Goal: Feedback & Contribution: Contribute content

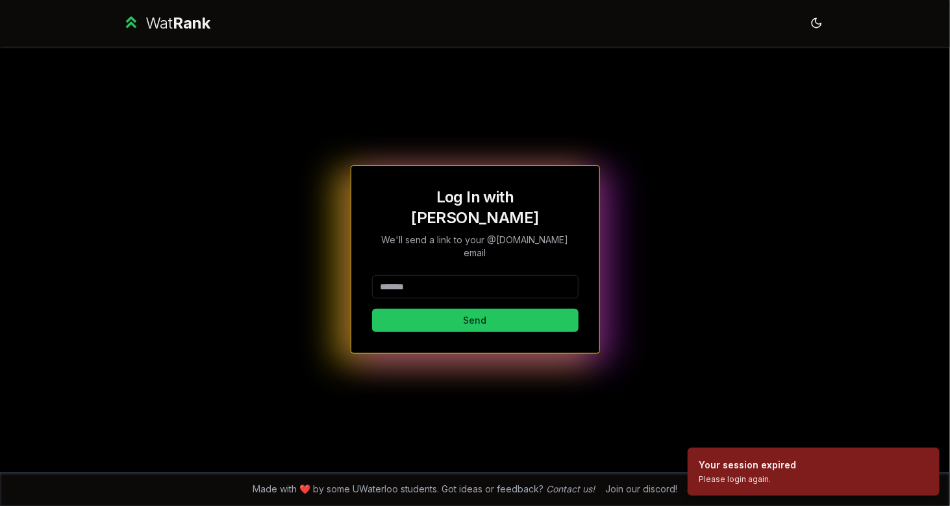
click at [450, 257] on div "Log In with WatIAM We'll send a link to your @[DOMAIN_NAME] email Send" at bounding box center [475, 259] width 206 height 145
click at [445, 275] on input at bounding box center [475, 286] width 206 height 23
type input "********"
click at [413, 309] on button "Send" at bounding box center [475, 320] width 206 height 23
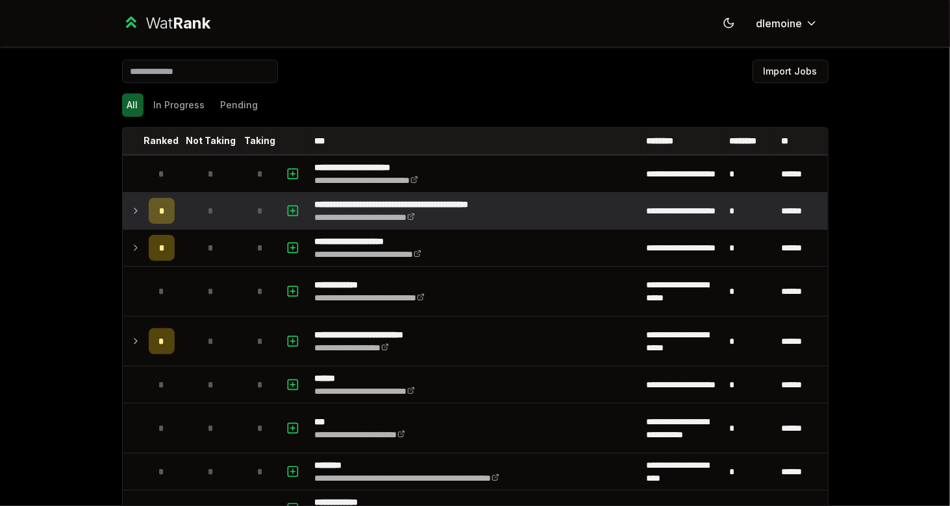
click at [130, 210] on icon at bounding box center [135, 211] width 10 height 16
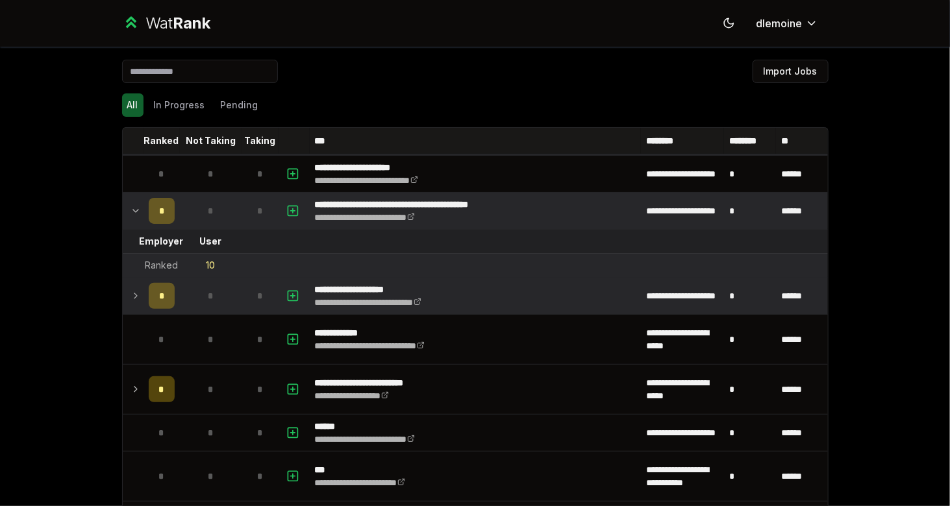
click at [123, 295] on td at bounding box center [133, 296] width 21 height 36
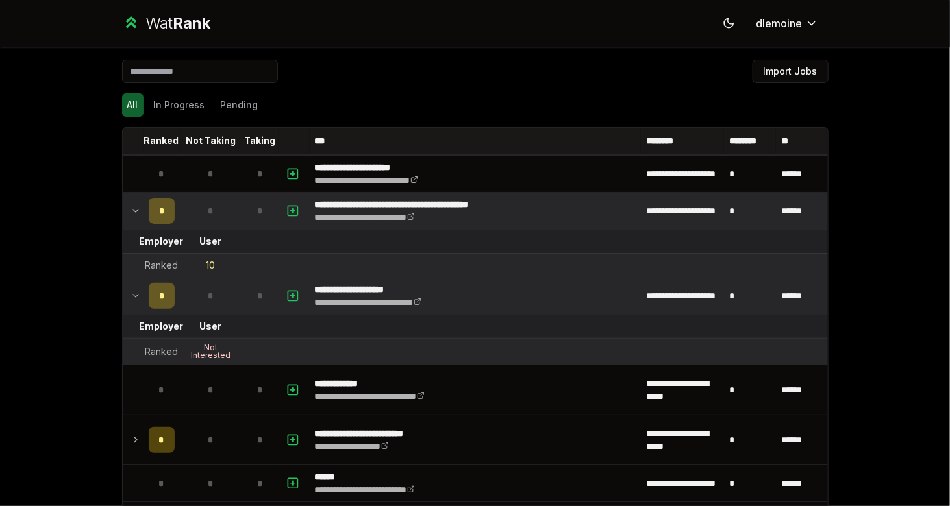
click at [130, 293] on icon at bounding box center [135, 296] width 10 height 16
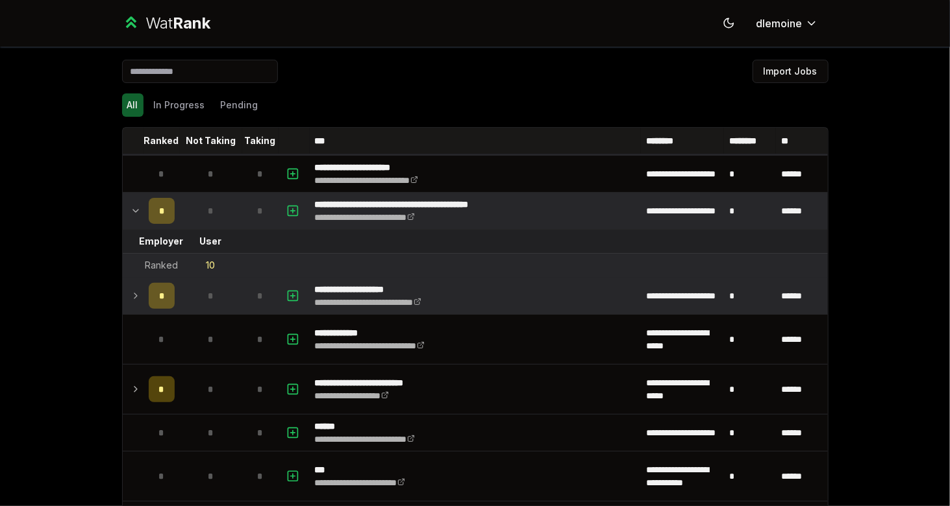
click at [130, 208] on icon at bounding box center [135, 211] width 10 height 16
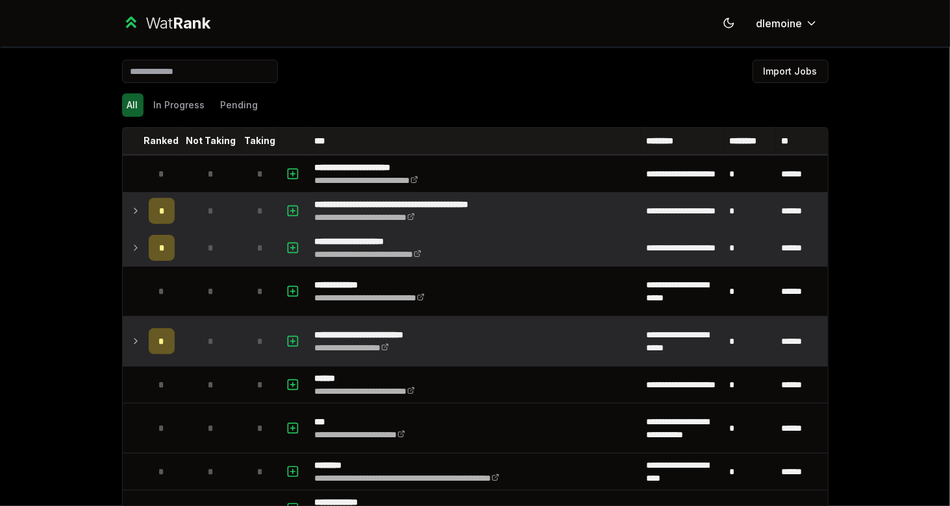
click at [149, 337] on div "*" at bounding box center [162, 341] width 26 height 26
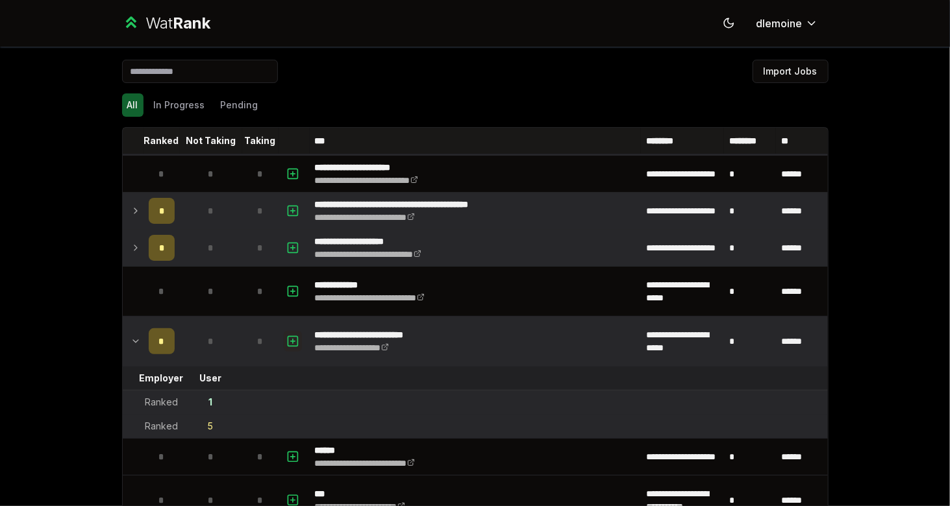
click at [291, 339] on rect "button" at bounding box center [293, 341] width 10 height 10
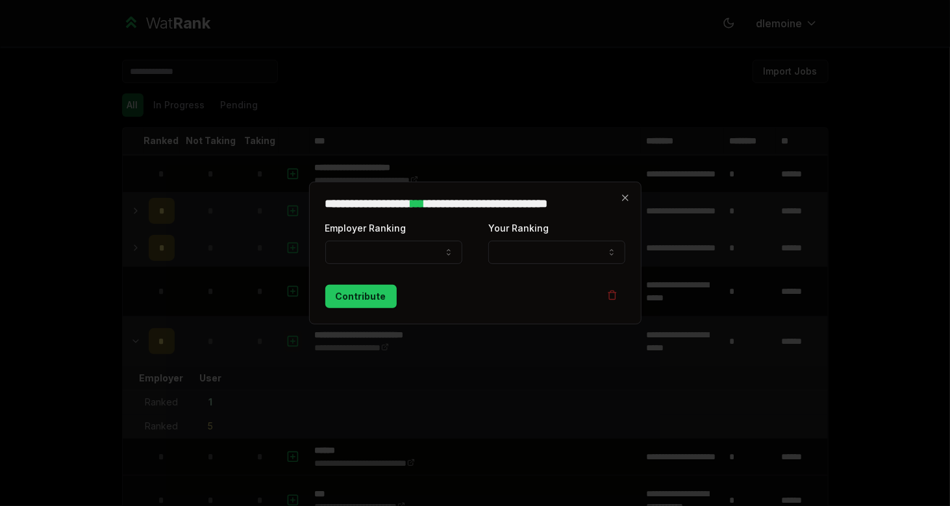
select select
click at [411, 256] on button "Employer Ranking" at bounding box center [393, 252] width 137 height 23
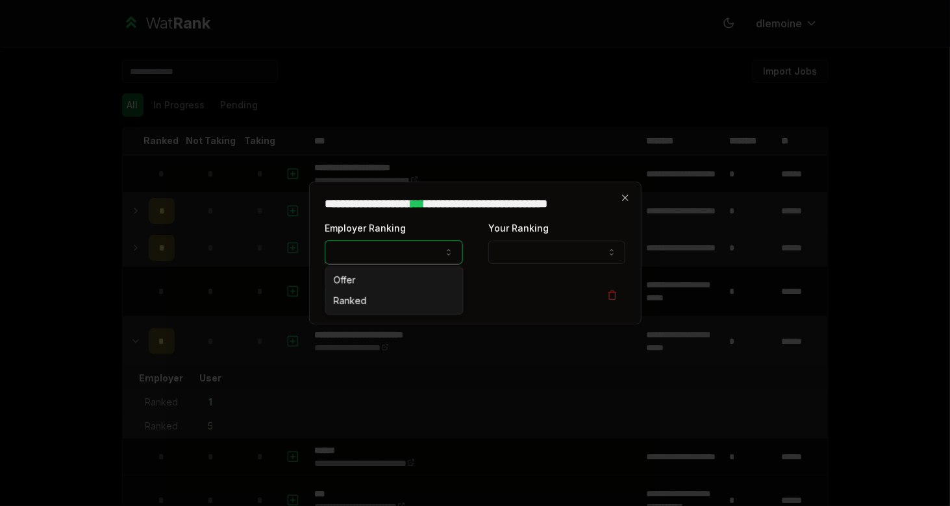
select select "*****"
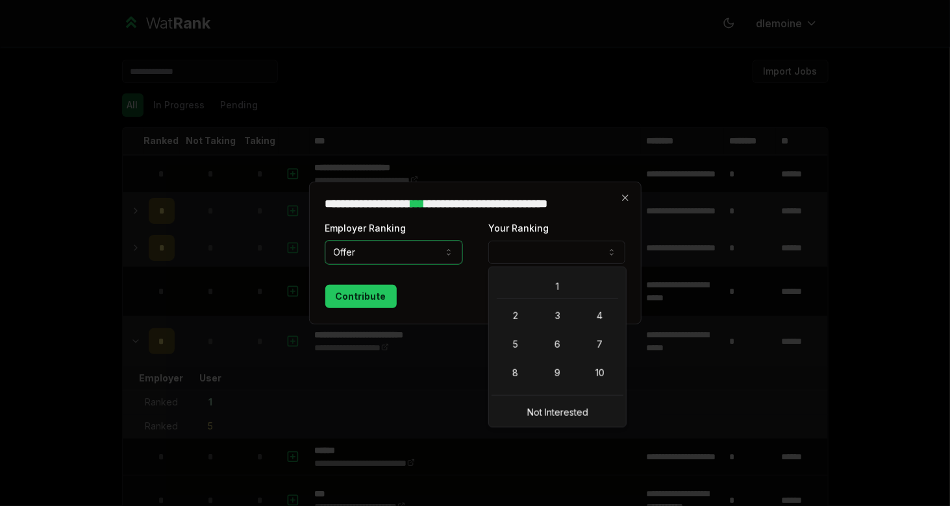
click at [510, 258] on button "Your Ranking" at bounding box center [556, 252] width 137 height 23
select select "*"
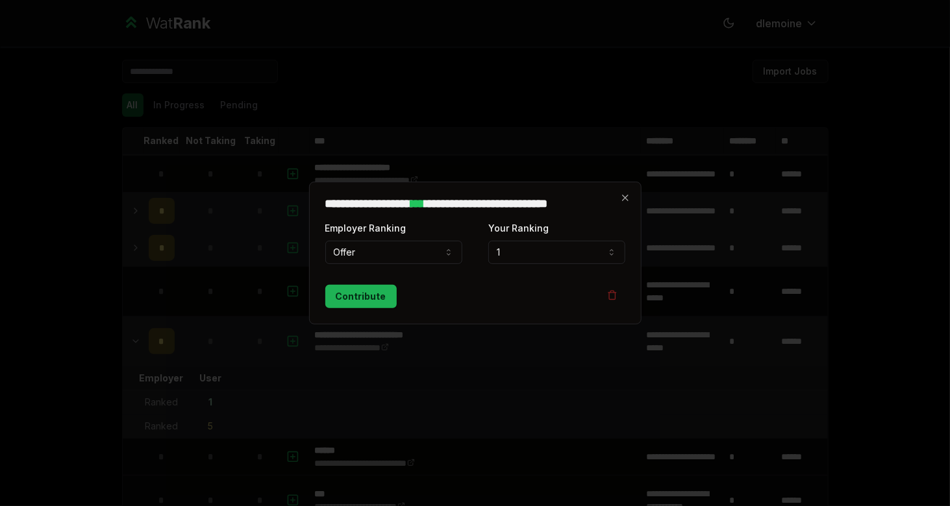
click at [360, 289] on button "Contribute" at bounding box center [360, 296] width 71 height 23
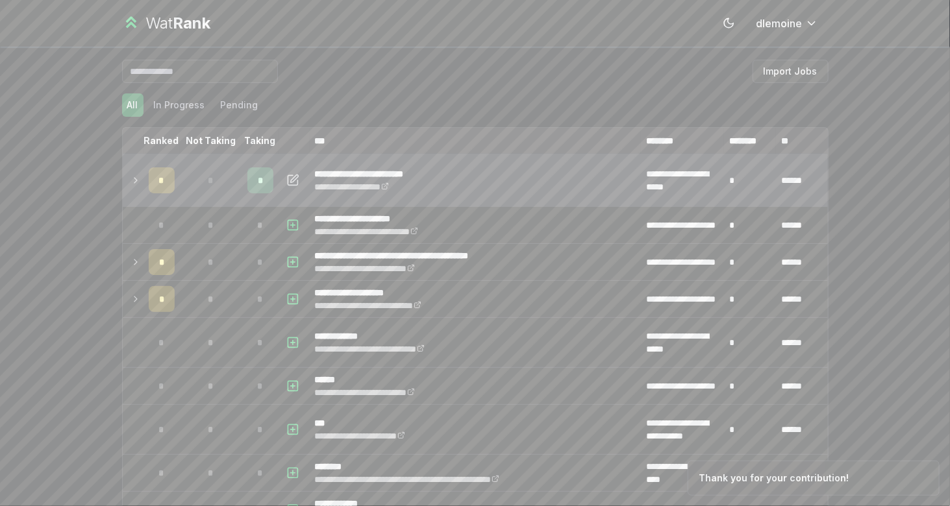
click at [182, 189] on td "*" at bounding box center [211, 180] width 62 height 49
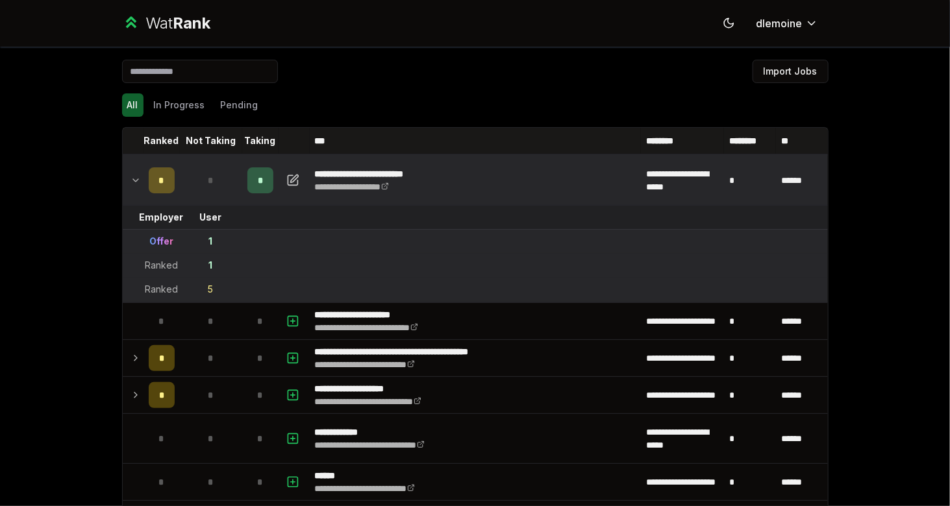
click at [130, 182] on icon at bounding box center [135, 181] width 10 height 16
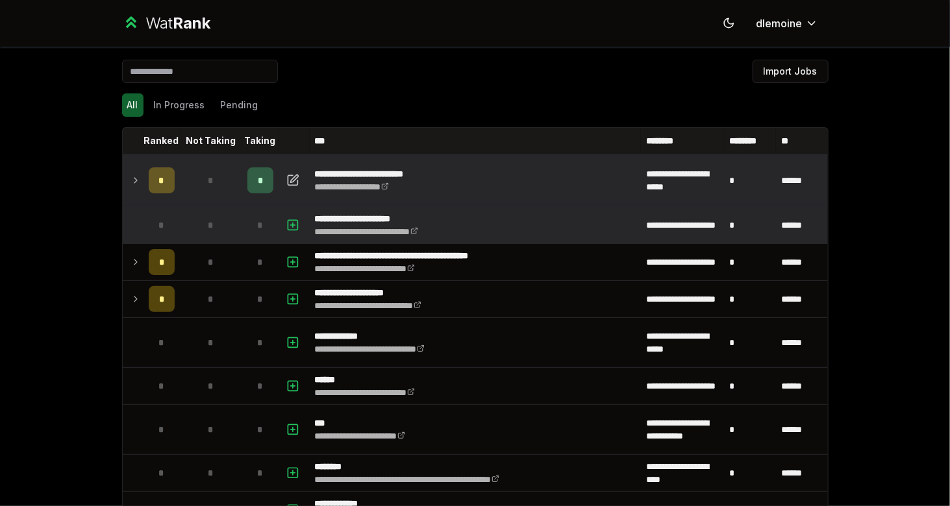
click at [127, 223] on td at bounding box center [133, 225] width 21 height 36
click at [288, 225] on rect "button" at bounding box center [293, 225] width 10 height 10
select select
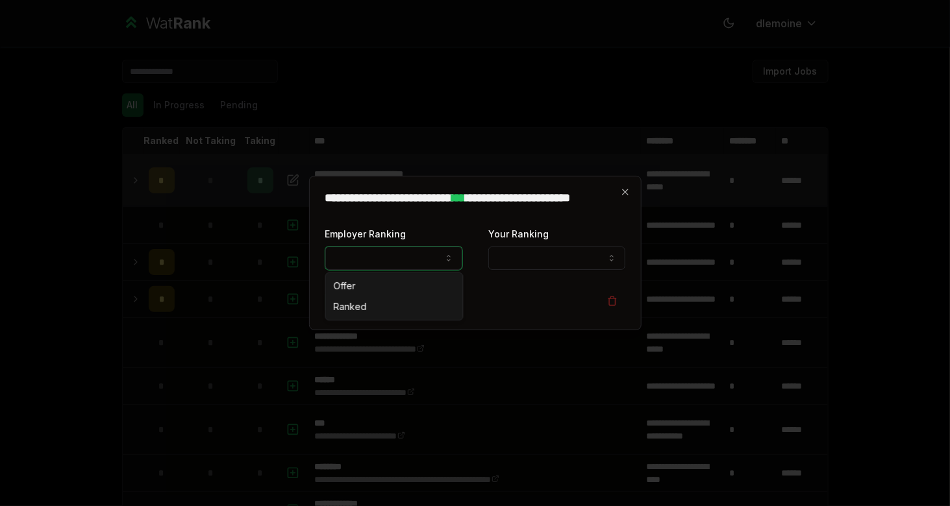
click at [370, 264] on button "Employer Ranking" at bounding box center [393, 258] width 137 height 23
select select "*****"
click at [525, 266] on button "Your Ranking" at bounding box center [556, 258] width 137 height 23
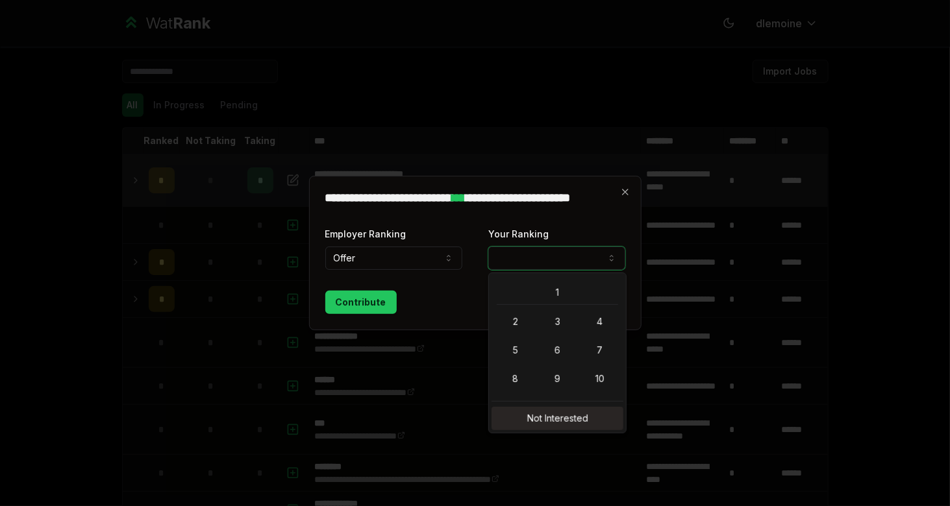
select select "**********"
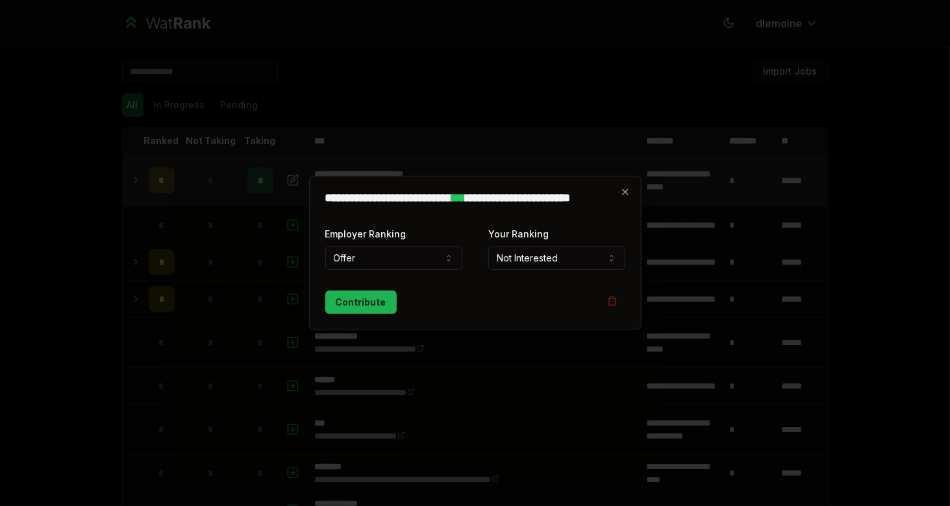
click at [372, 299] on button "Contribute" at bounding box center [360, 302] width 71 height 23
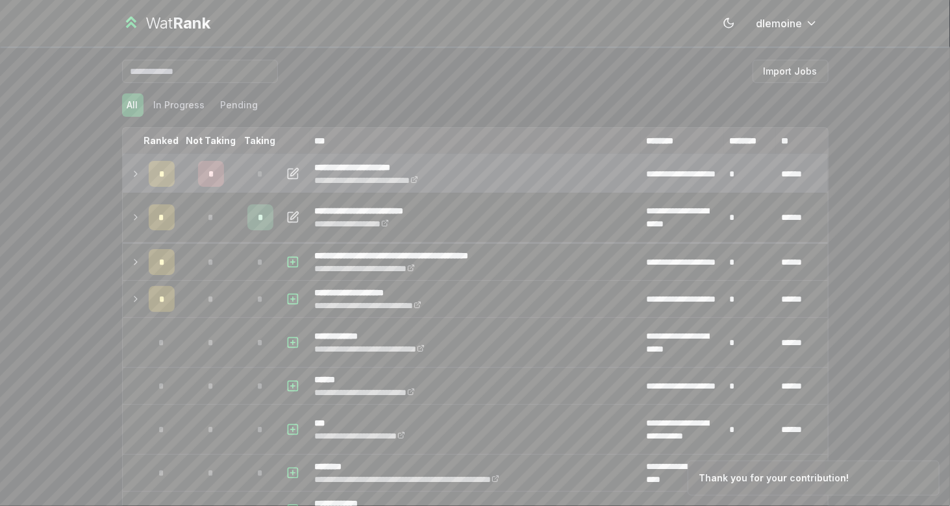
click at [123, 176] on td at bounding box center [133, 174] width 21 height 36
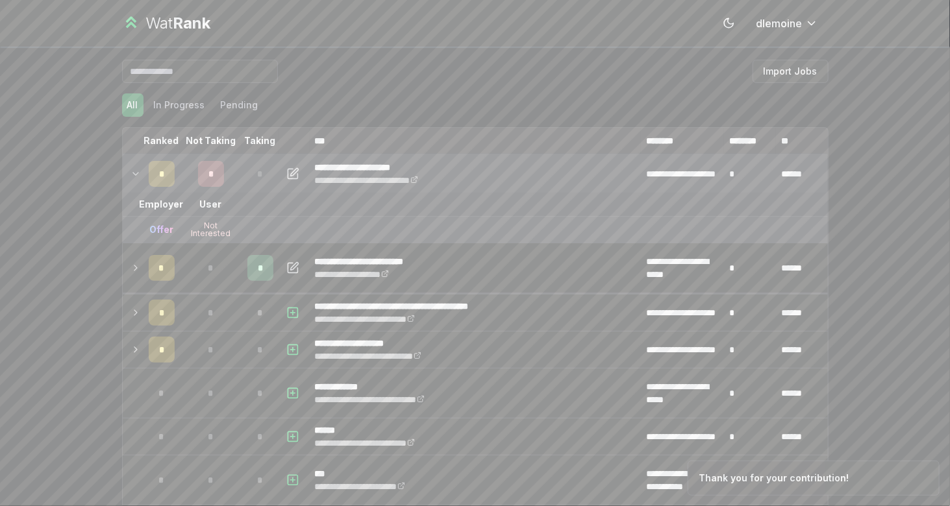
click at [132, 176] on icon at bounding box center [135, 174] width 10 height 16
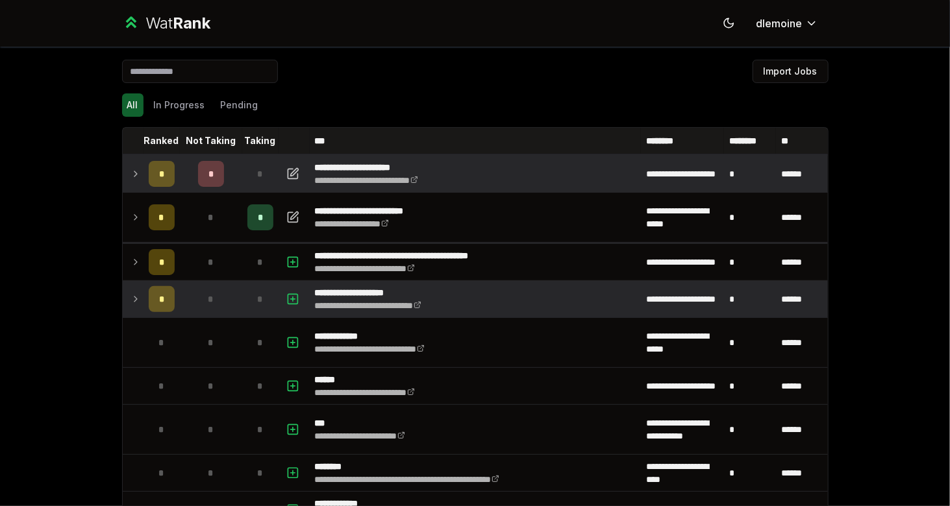
click at [134, 291] on icon at bounding box center [135, 299] width 10 height 16
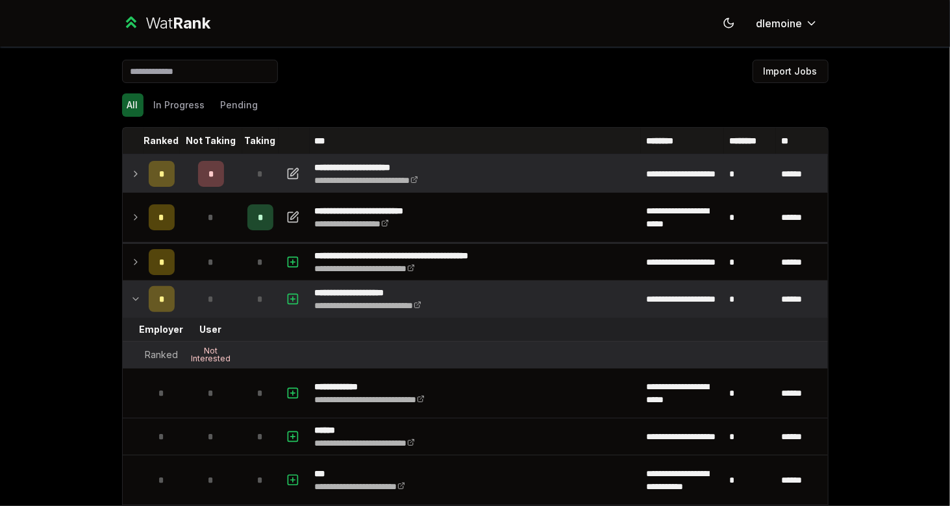
click at [134, 291] on icon at bounding box center [135, 299] width 10 height 16
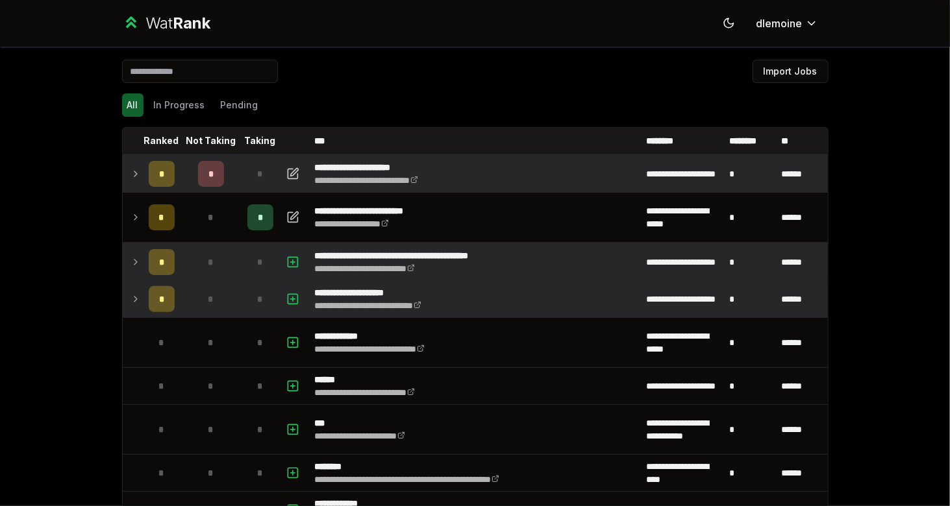
click at [134, 269] on td at bounding box center [133, 262] width 21 height 36
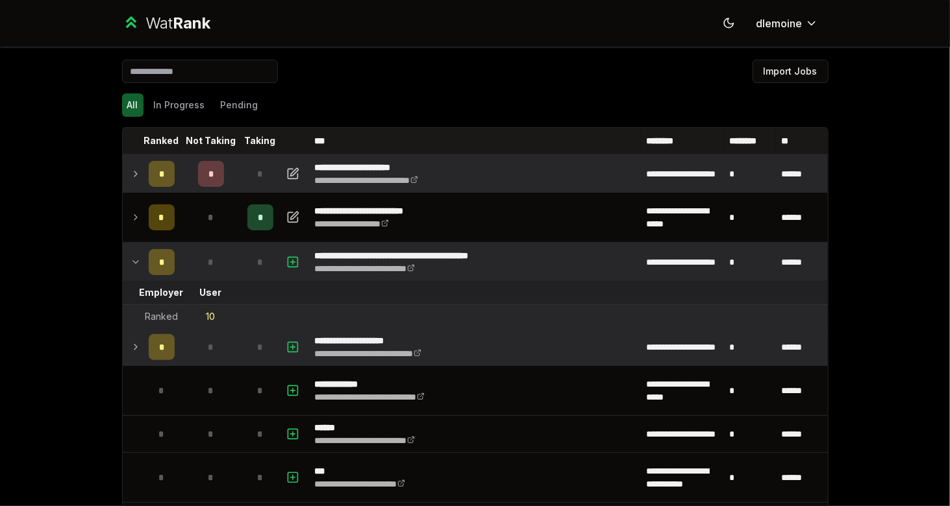
click at [134, 269] on td at bounding box center [133, 262] width 21 height 36
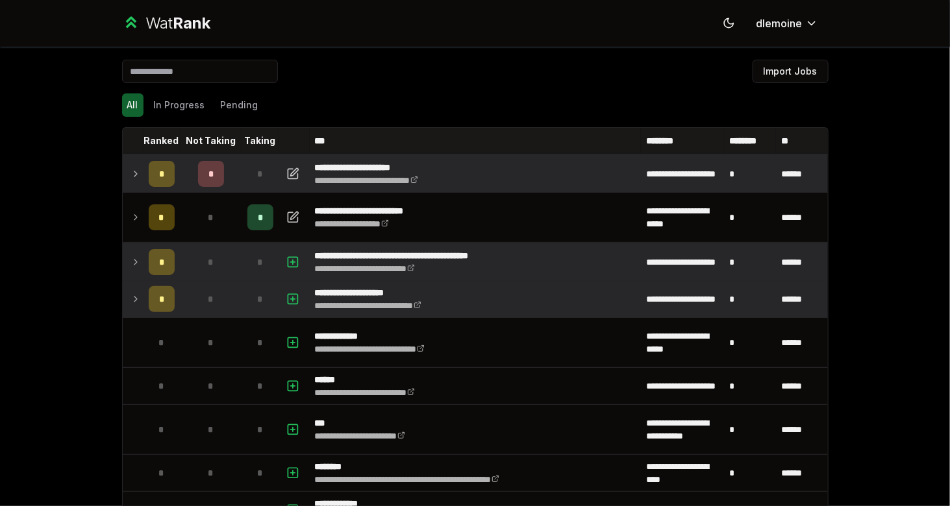
click at [134, 264] on icon at bounding box center [135, 262] width 10 height 16
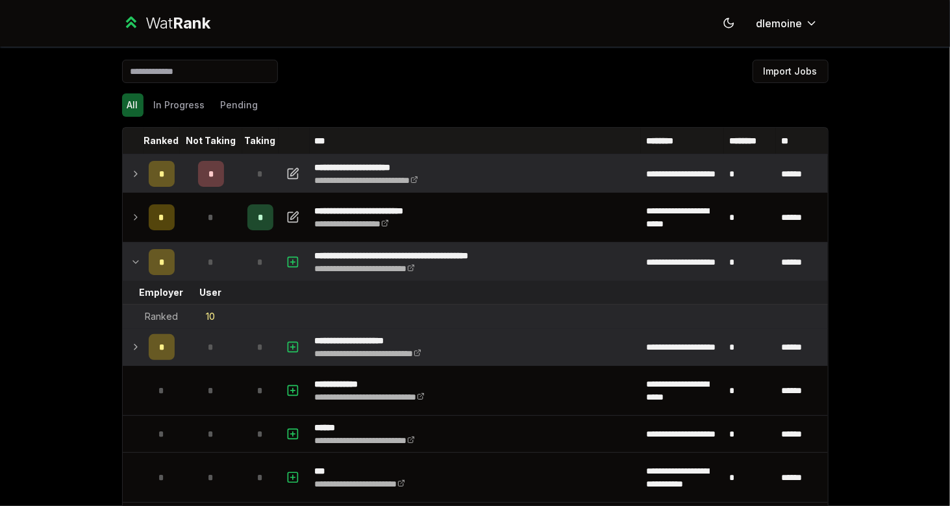
click at [134, 264] on icon at bounding box center [135, 262] width 10 height 16
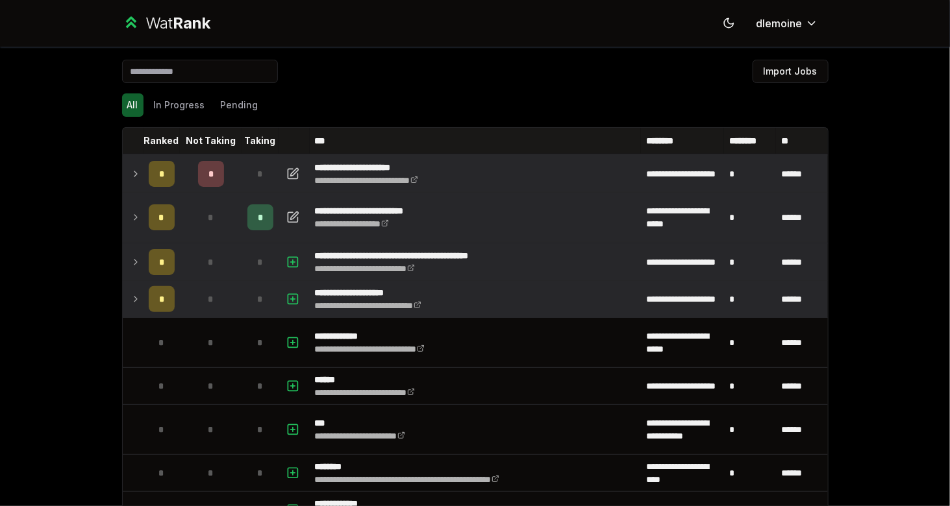
click at [130, 222] on icon at bounding box center [135, 218] width 10 height 16
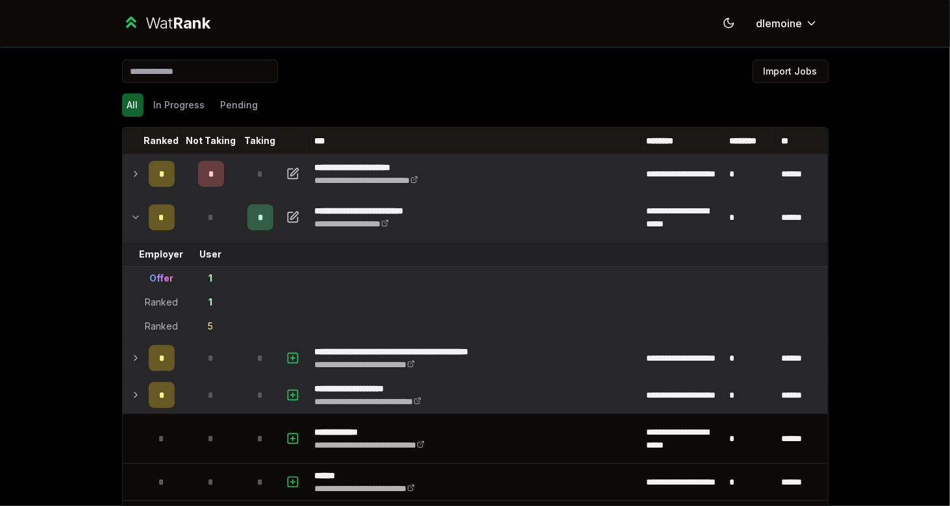
click at [143, 223] on td "*" at bounding box center [161, 217] width 36 height 49
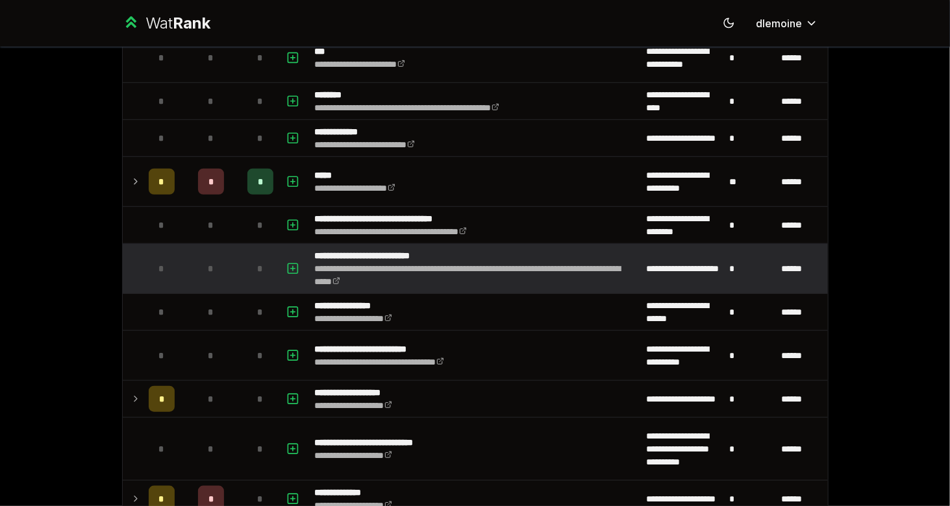
scroll to position [373, 0]
click at [136, 267] on td at bounding box center [133, 267] width 21 height 49
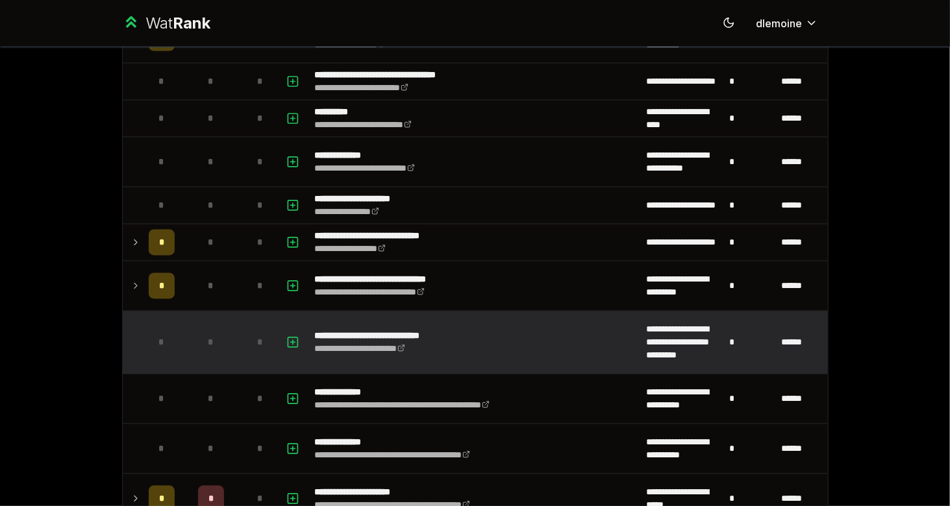
scroll to position [1051, 0]
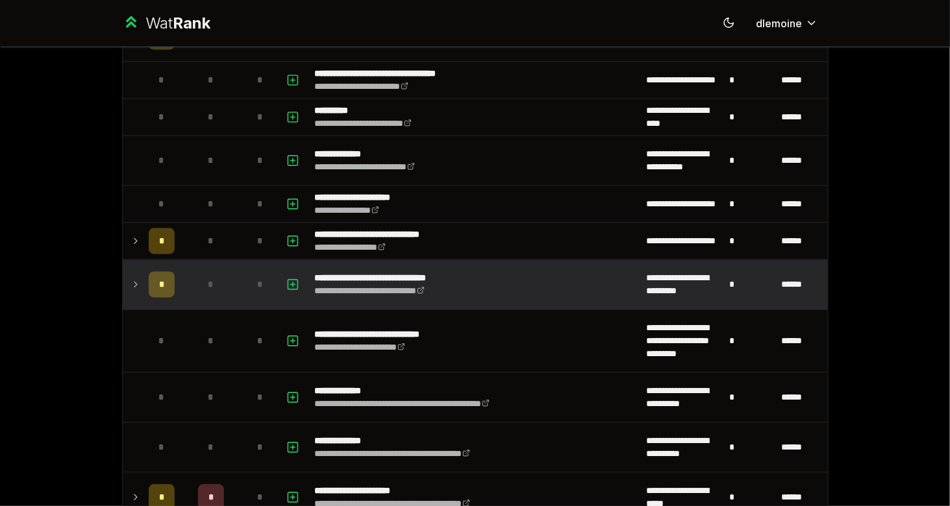
click at [201, 272] on div "*" at bounding box center [211, 285] width 26 height 26
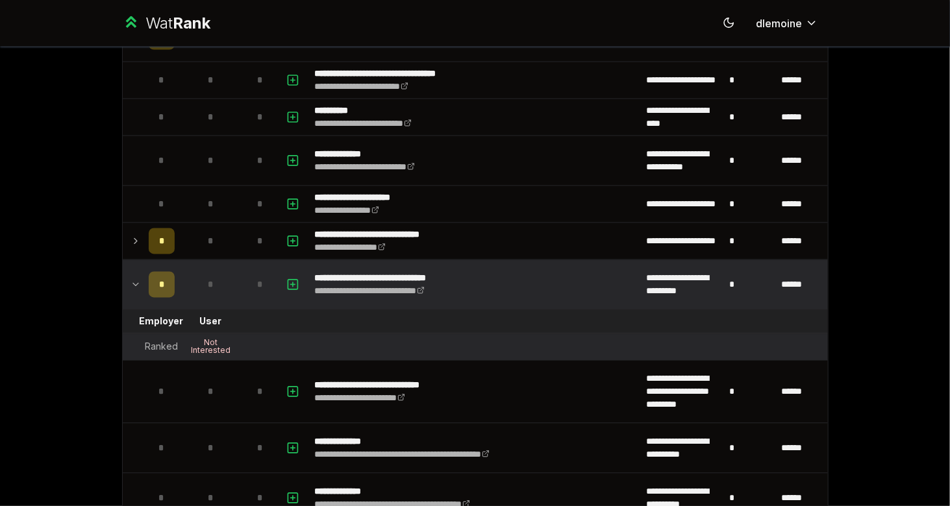
click at [188, 274] on td "*" at bounding box center [211, 284] width 62 height 49
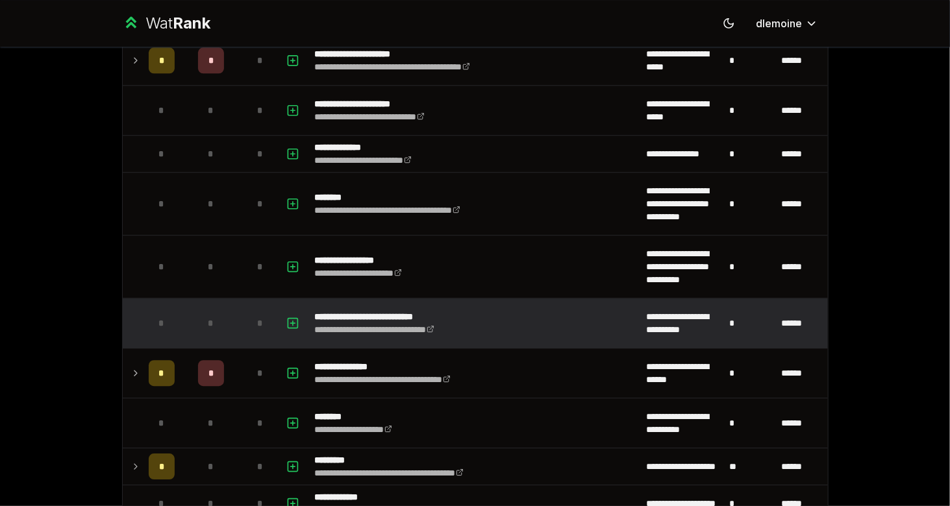
scroll to position [1491, 0]
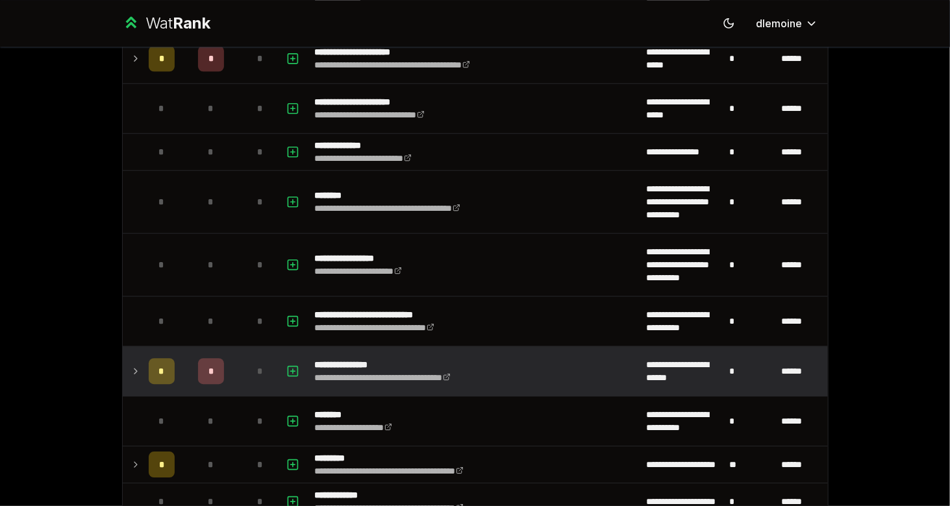
click at [171, 358] on td "*" at bounding box center [161, 371] width 36 height 49
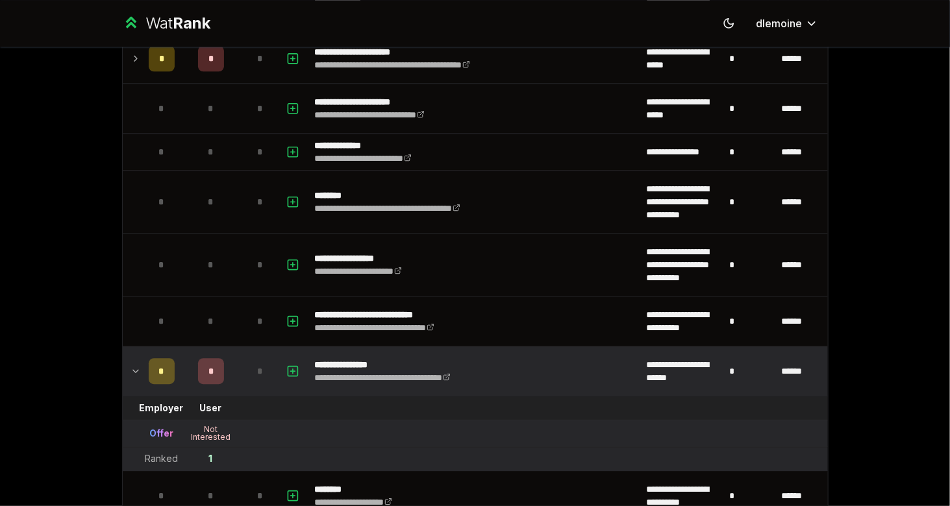
click at [180, 362] on td "*" at bounding box center [211, 371] width 62 height 49
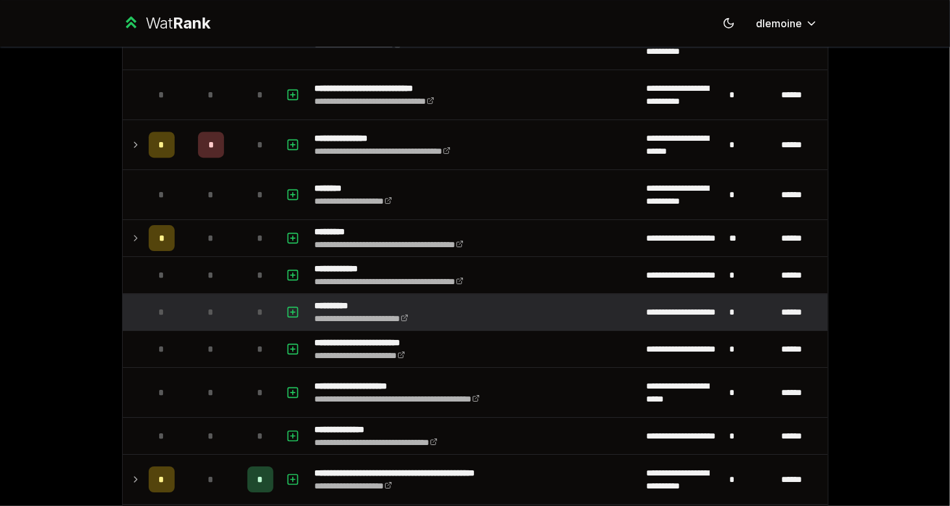
scroll to position [1719, 0]
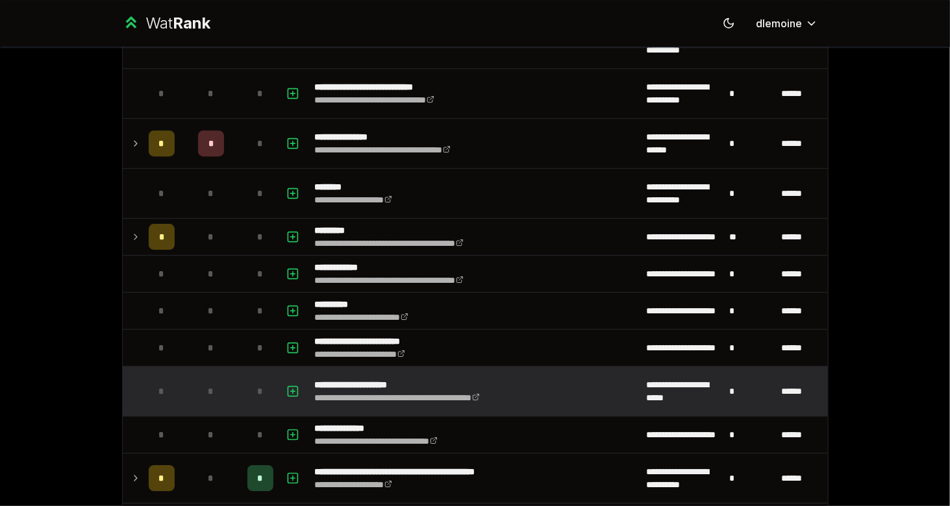
click at [171, 378] on td "*" at bounding box center [161, 391] width 36 height 49
click at [286, 384] on icon "button" at bounding box center [292, 392] width 13 height 16
select select
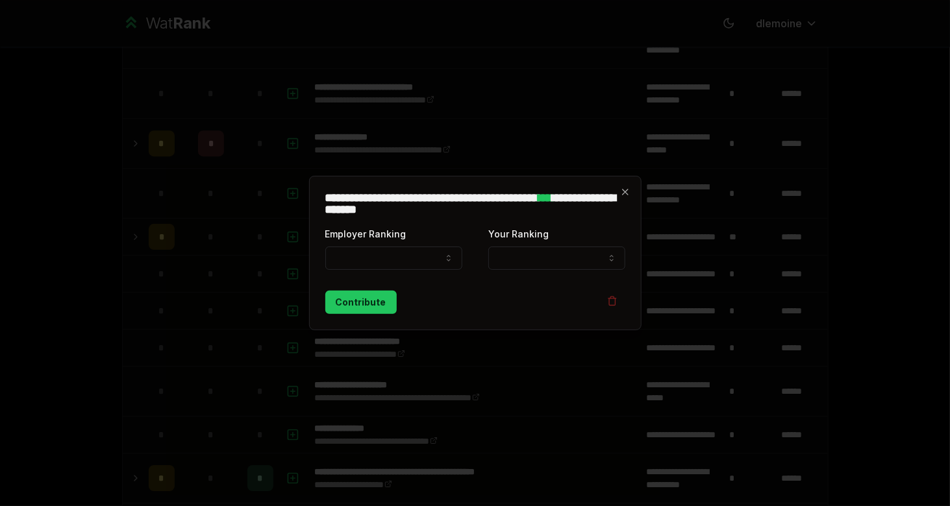
click at [387, 279] on form "**********" at bounding box center [475, 270] width 301 height 88
click at [405, 264] on button "Employer Ranking" at bounding box center [393, 258] width 137 height 23
select select "*****"
click at [539, 263] on button "Your Ranking" at bounding box center [556, 258] width 137 height 23
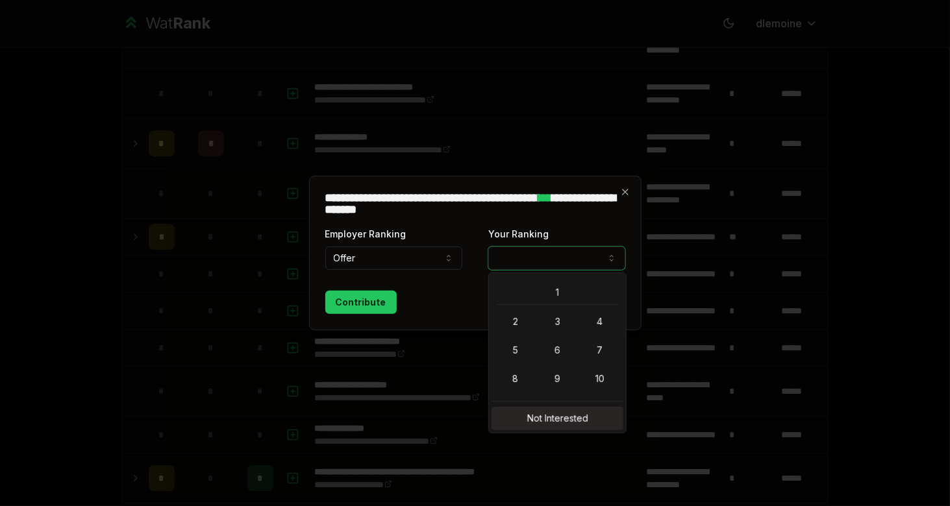
select select "**********"
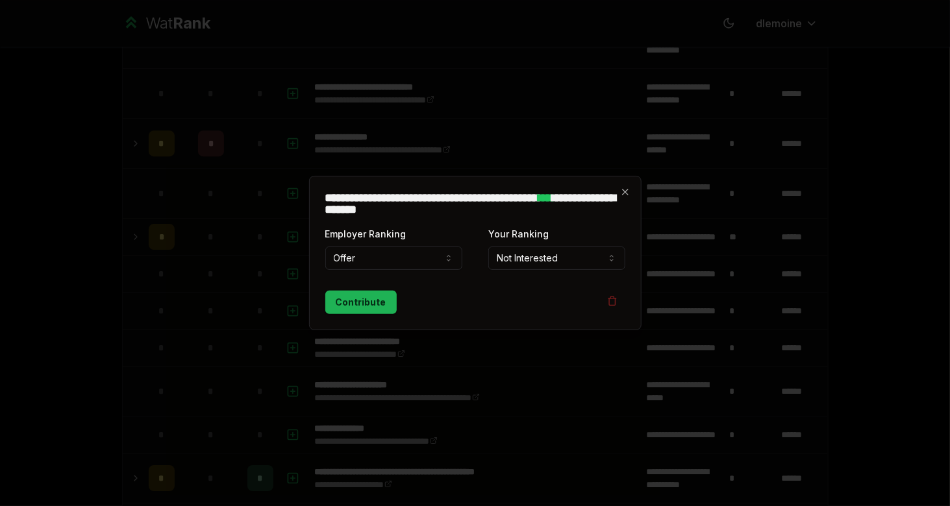
click at [369, 305] on button "Contribute" at bounding box center [360, 302] width 71 height 23
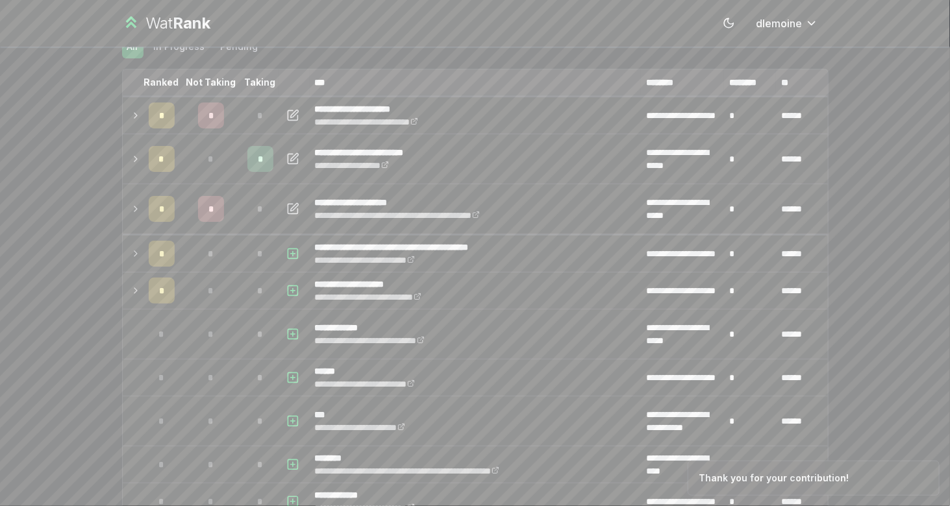
scroll to position [58, 0]
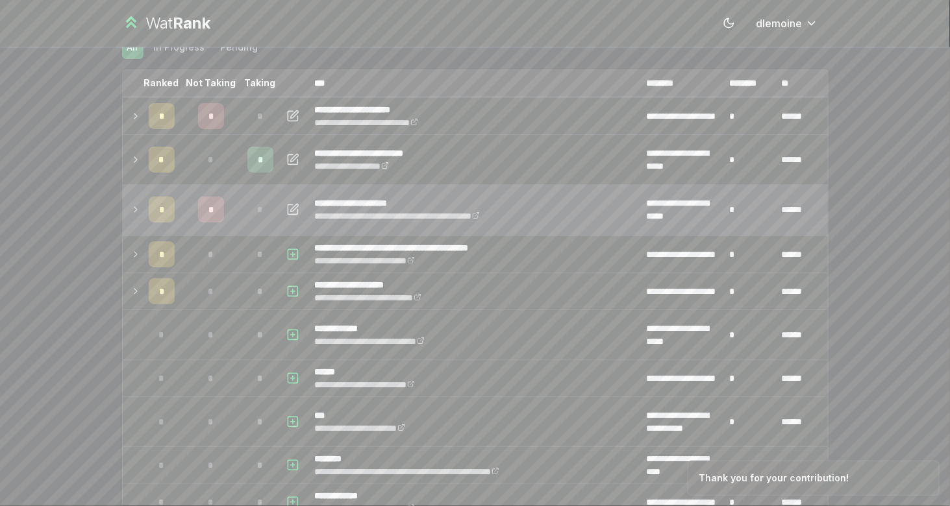
drag, startPoint x: 169, startPoint y: 206, endPoint x: 154, endPoint y: 218, distance: 18.9
click at [154, 218] on div "*" at bounding box center [162, 210] width 26 height 26
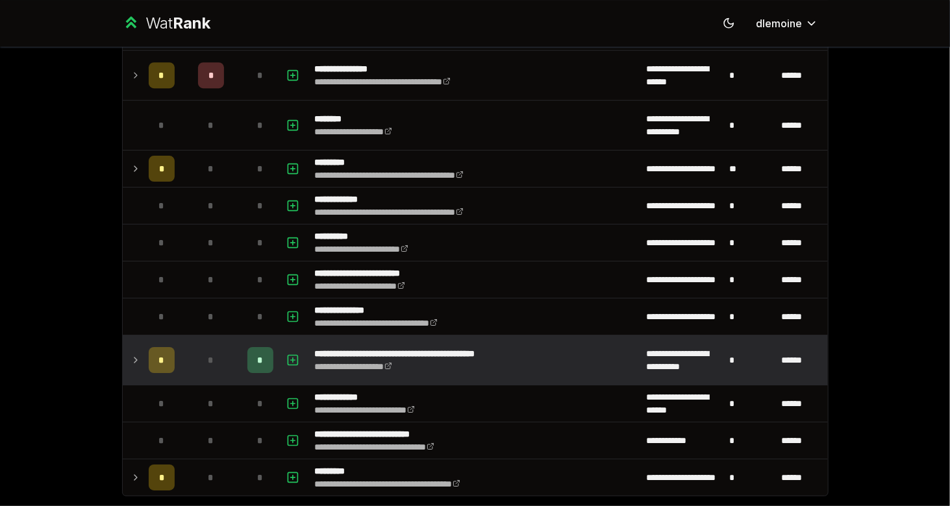
scroll to position [1841, 0]
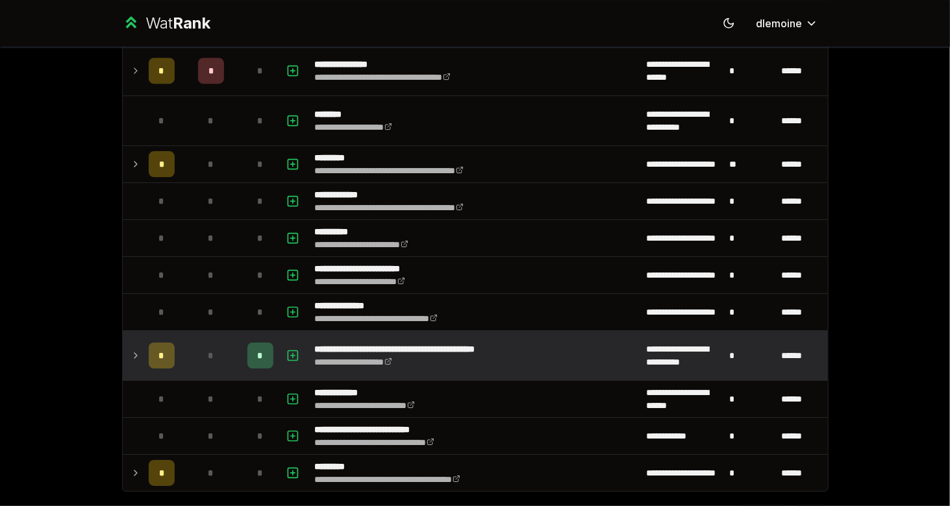
click at [130, 348] on icon at bounding box center [135, 356] width 10 height 16
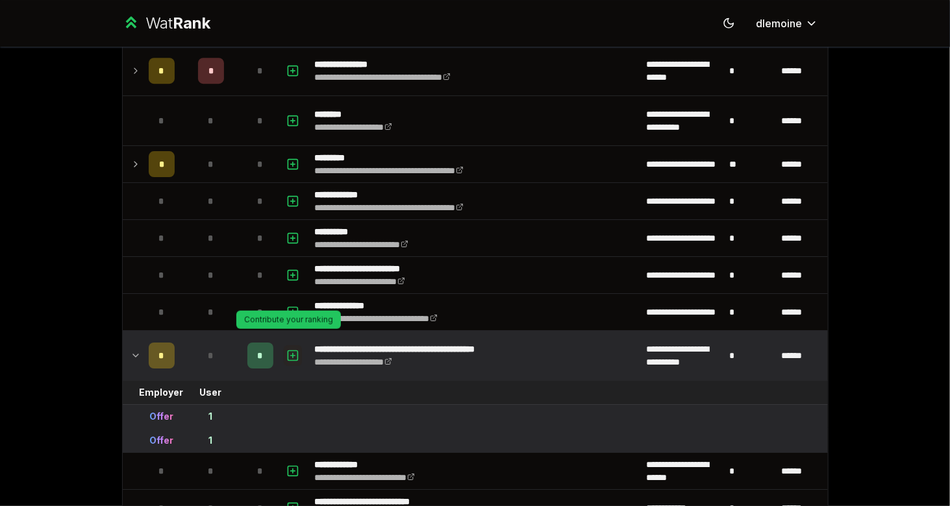
click at [284, 345] on button "button" at bounding box center [293, 355] width 18 height 21
select select
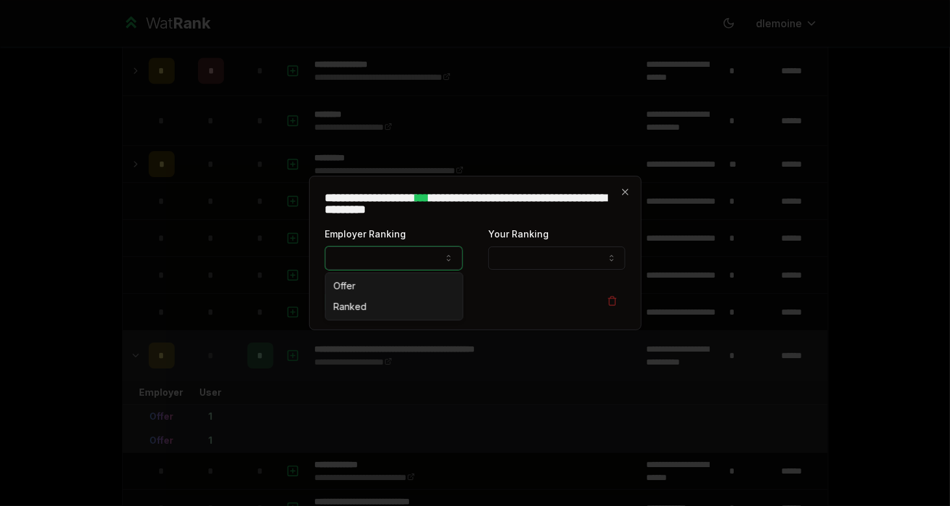
click at [400, 258] on button "Employer Ranking" at bounding box center [393, 258] width 137 height 23
select select "*****"
click at [543, 254] on button "Your Ranking" at bounding box center [556, 258] width 137 height 23
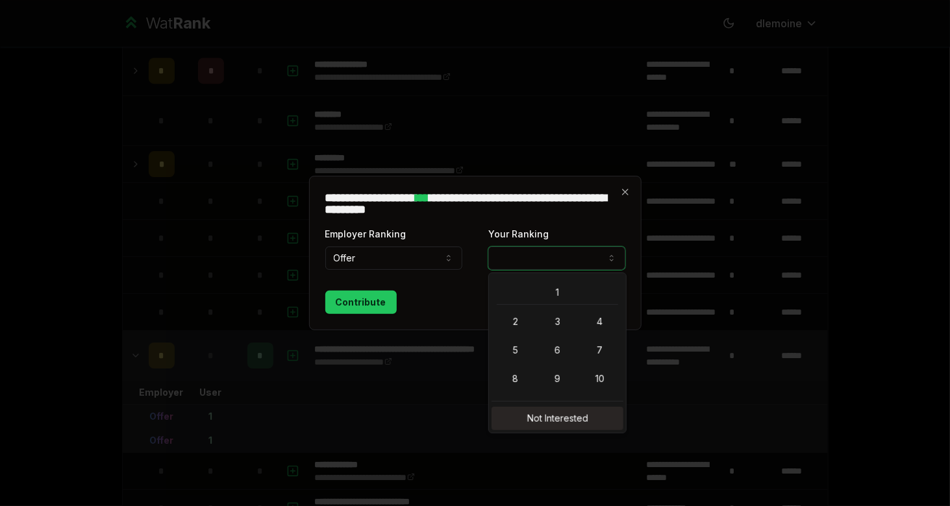
select select "**********"
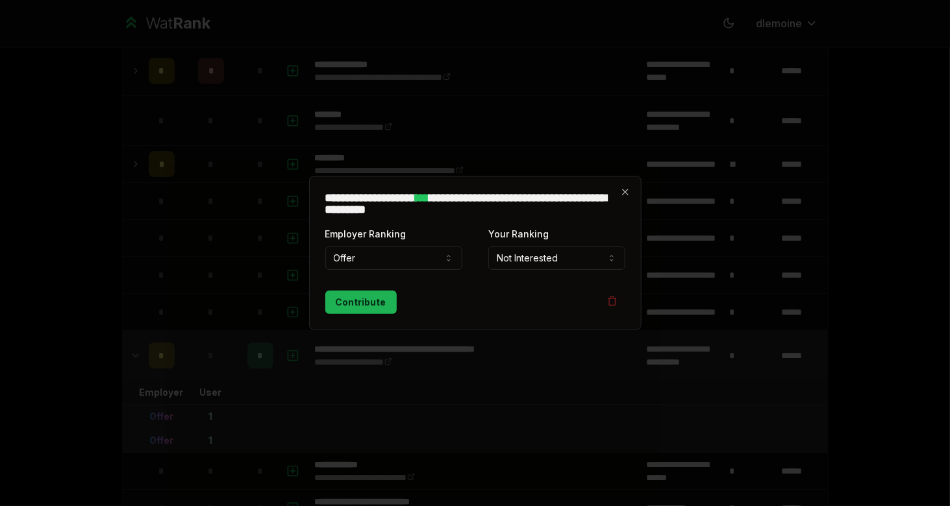
click at [353, 310] on button "Contribute" at bounding box center [360, 302] width 71 height 23
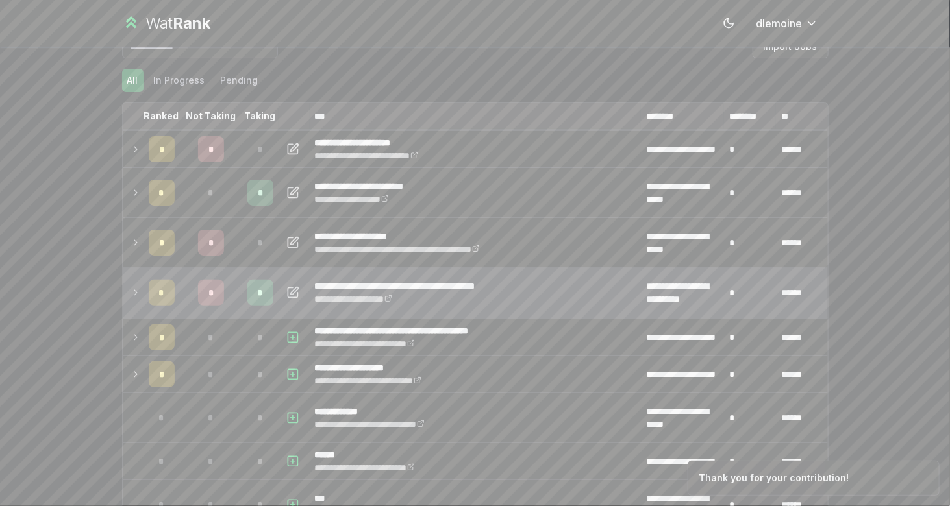
scroll to position [19, 0]
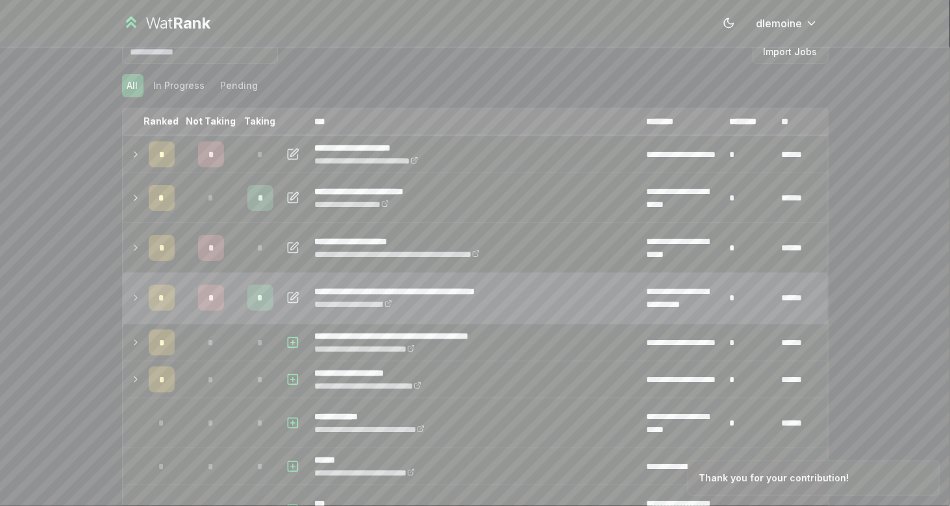
click at [123, 301] on td at bounding box center [133, 297] width 21 height 49
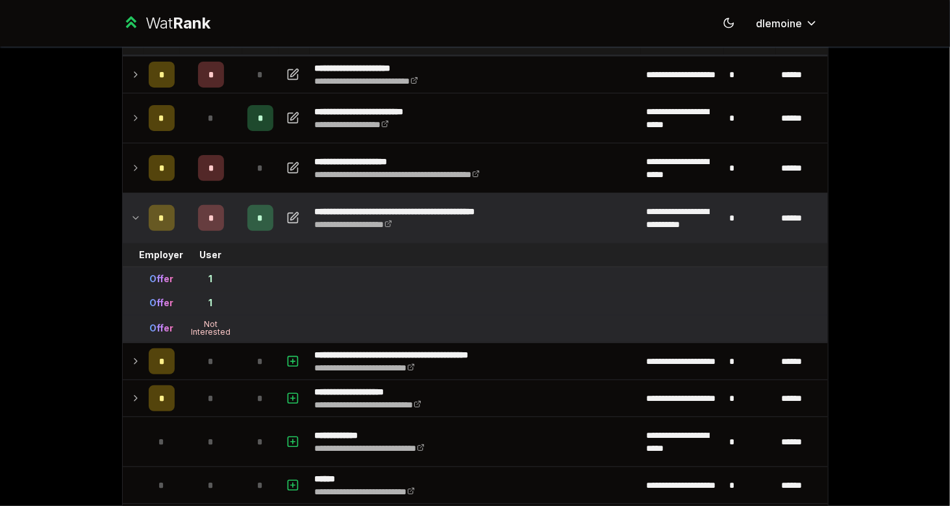
scroll to position [0, 0]
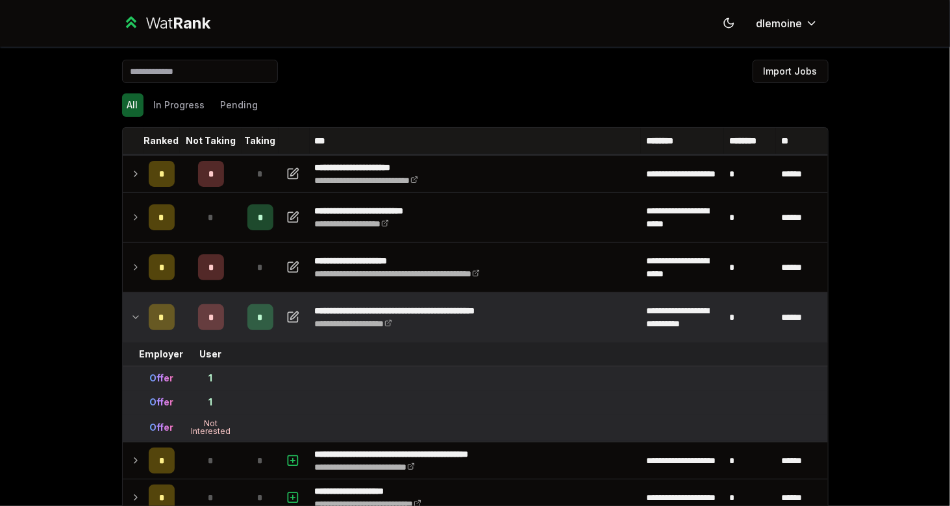
click at [152, 322] on div "*" at bounding box center [162, 317] width 26 height 26
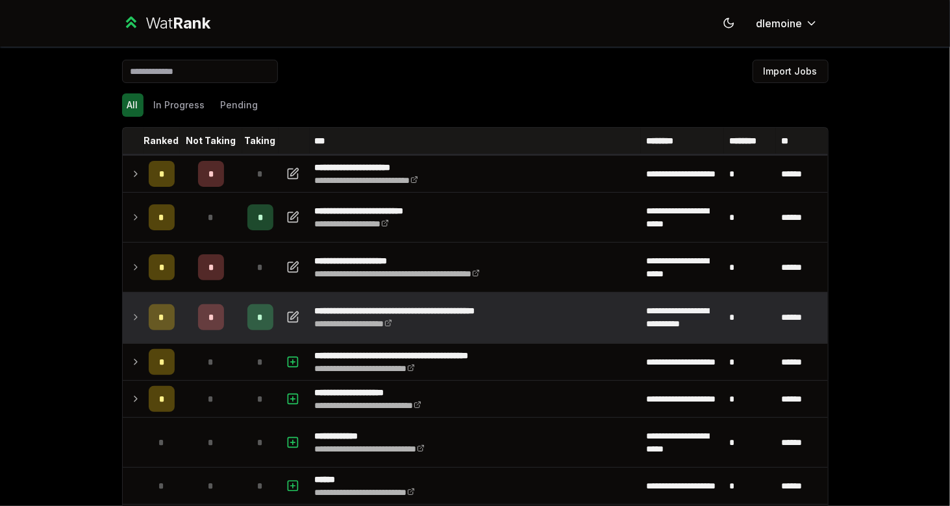
click at [129, 326] on td at bounding box center [133, 317] width 21 height 49
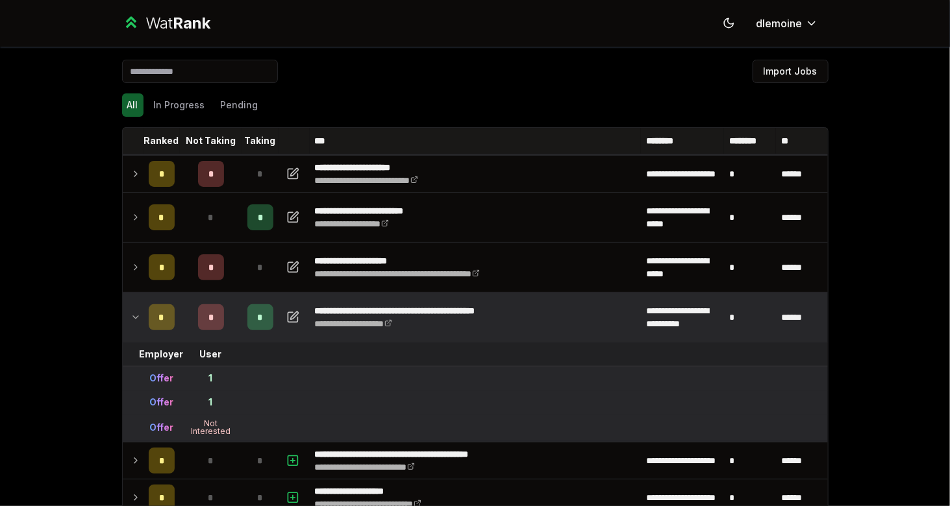
click at [134, 323] on icon at bounding box center [135, 318] width 10 height 16
